Goal: Go to known website: Go to known website

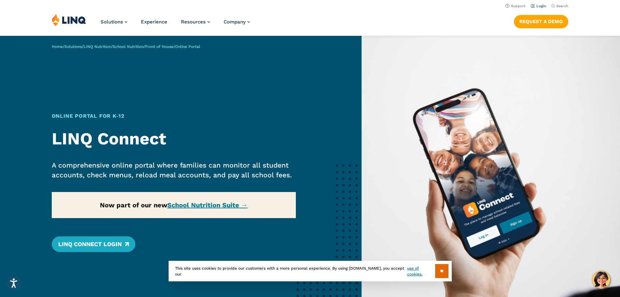
click at [540, 4] on li "Login" at bounding box center [538, 5] width 15 height 7
click at [538, 6] on link "Login" at bounding box center [538, 6] width 15 height 4
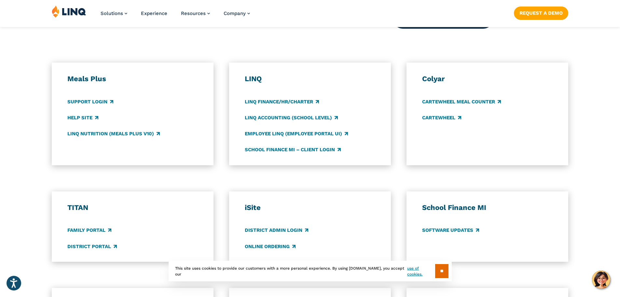
scroll to position [456, 0]
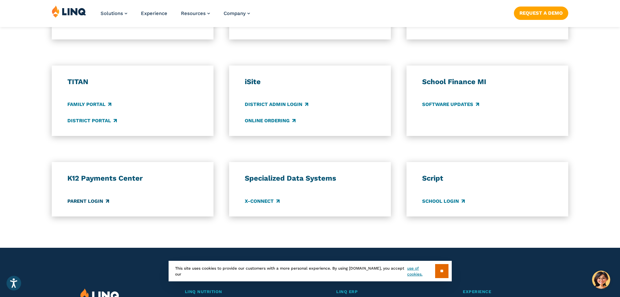
click at [100, 202] on link "Parent Login" at bounding box center [88, 200] width 42 height 7
